Goal: Task Accomplishment & Management: Use online tool/utility

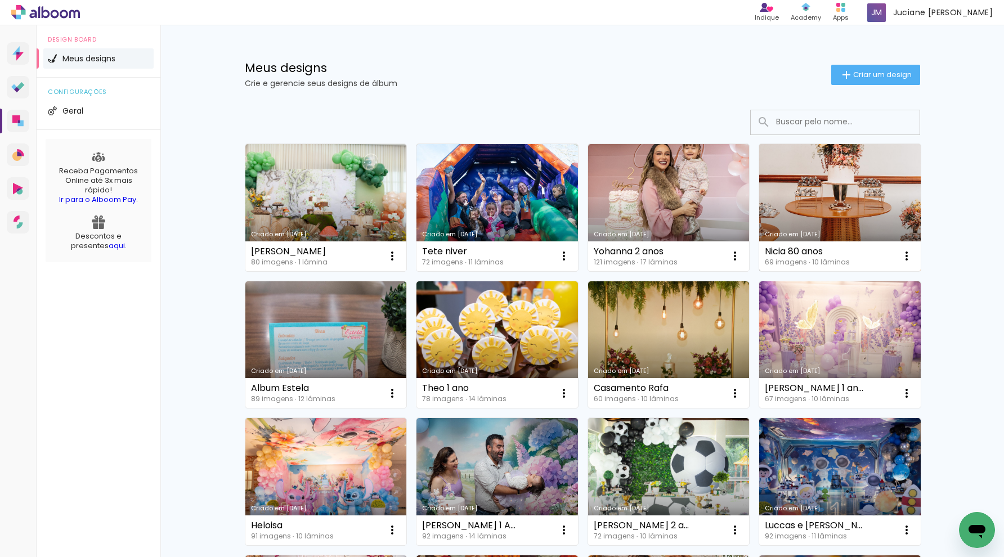
click at [866, 216] on link "Criado em [DATE]" at bounding box center [840, 207] width 162 height 127
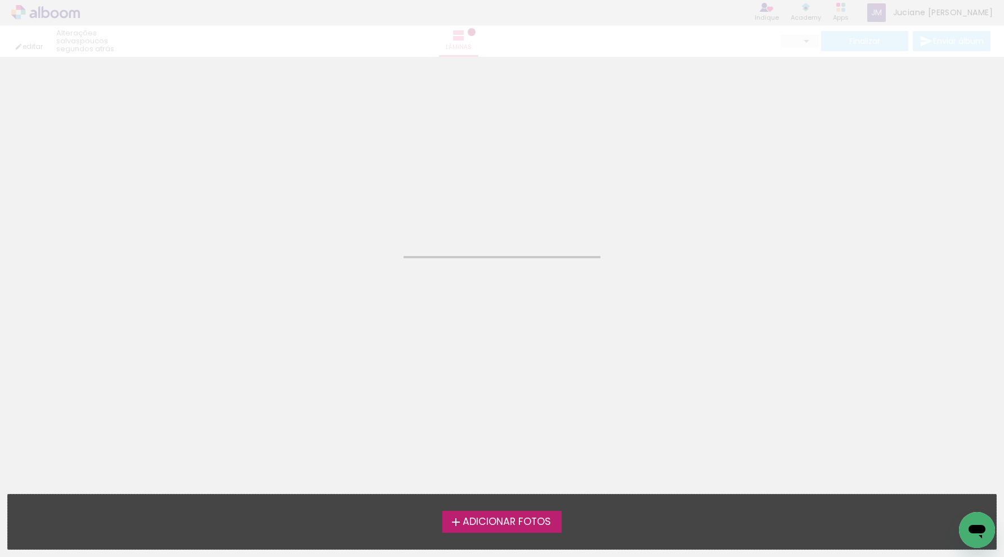
click at [866, 216] on neon-animated-pages "Confirmar Cancelar" at bounding box center [502, 307] width 1004 height 500
